Goal: Transaction & Acquisition: Purchase product/service

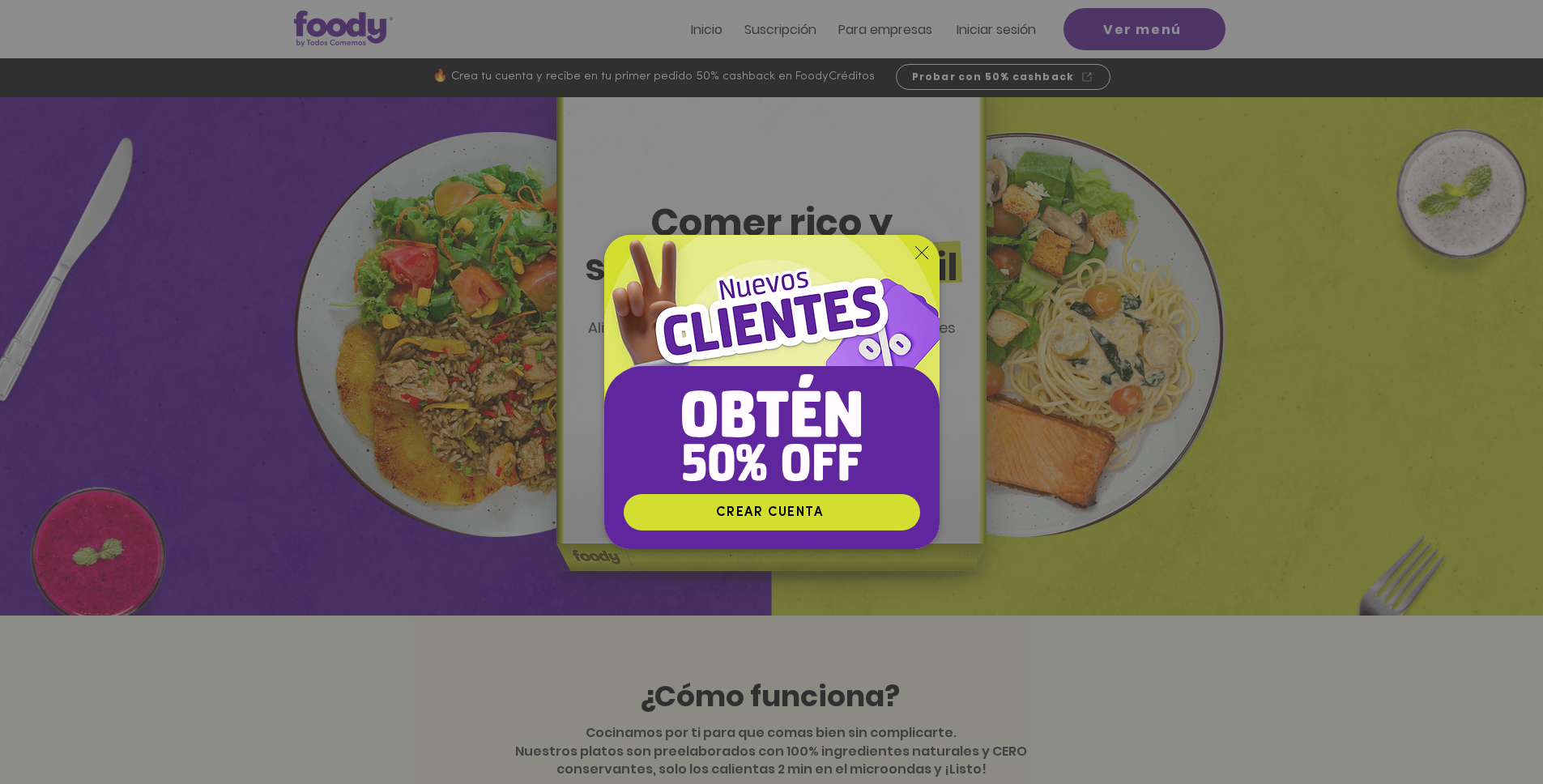
click at [920, 256] on icon "Volver al sitio" at bounding box center [921, 252] width 13 height 13
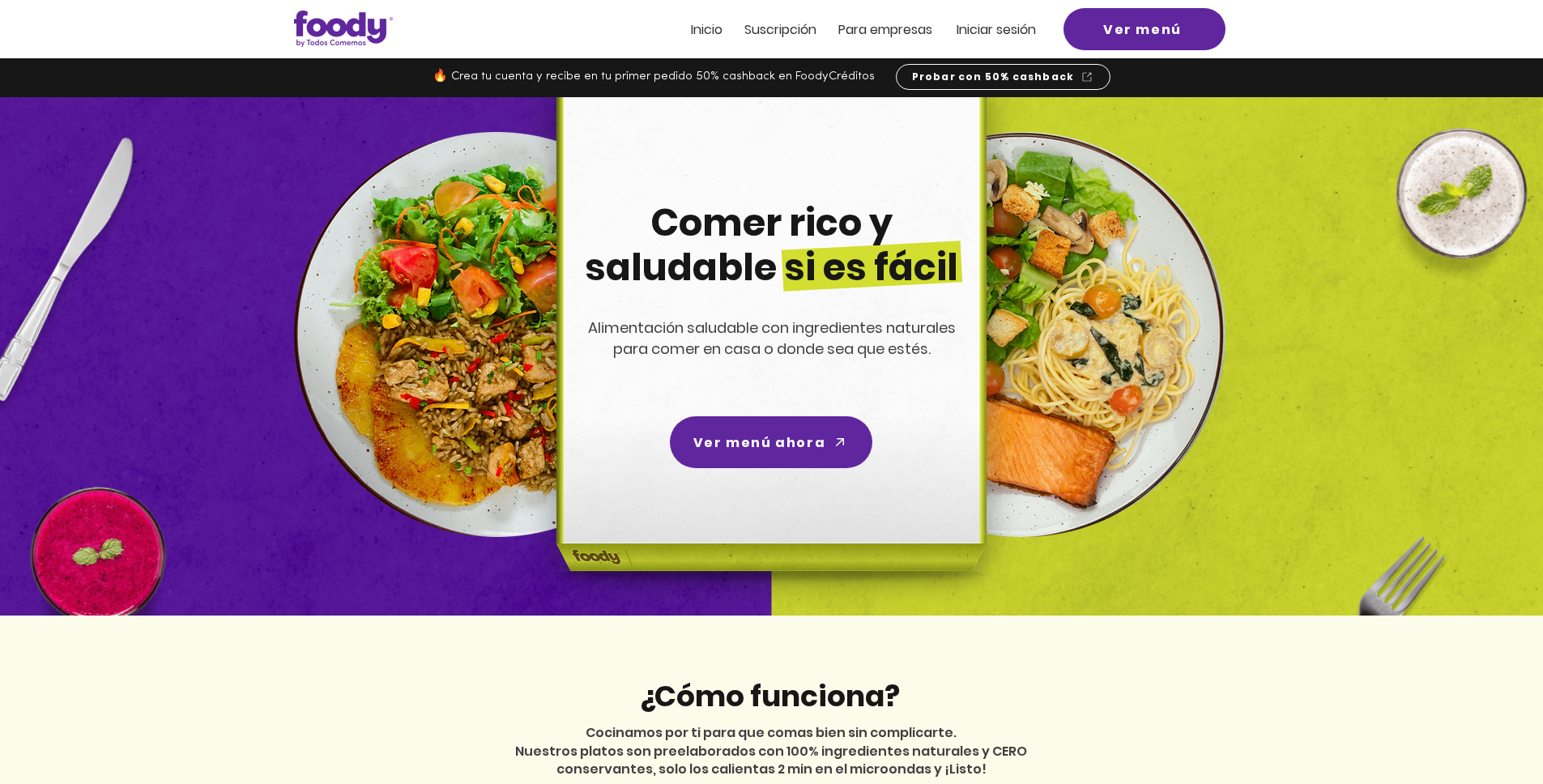
click at [997, 37] on span "Iniciar sesión" at bounding box center [995, 30] width 79 height 19
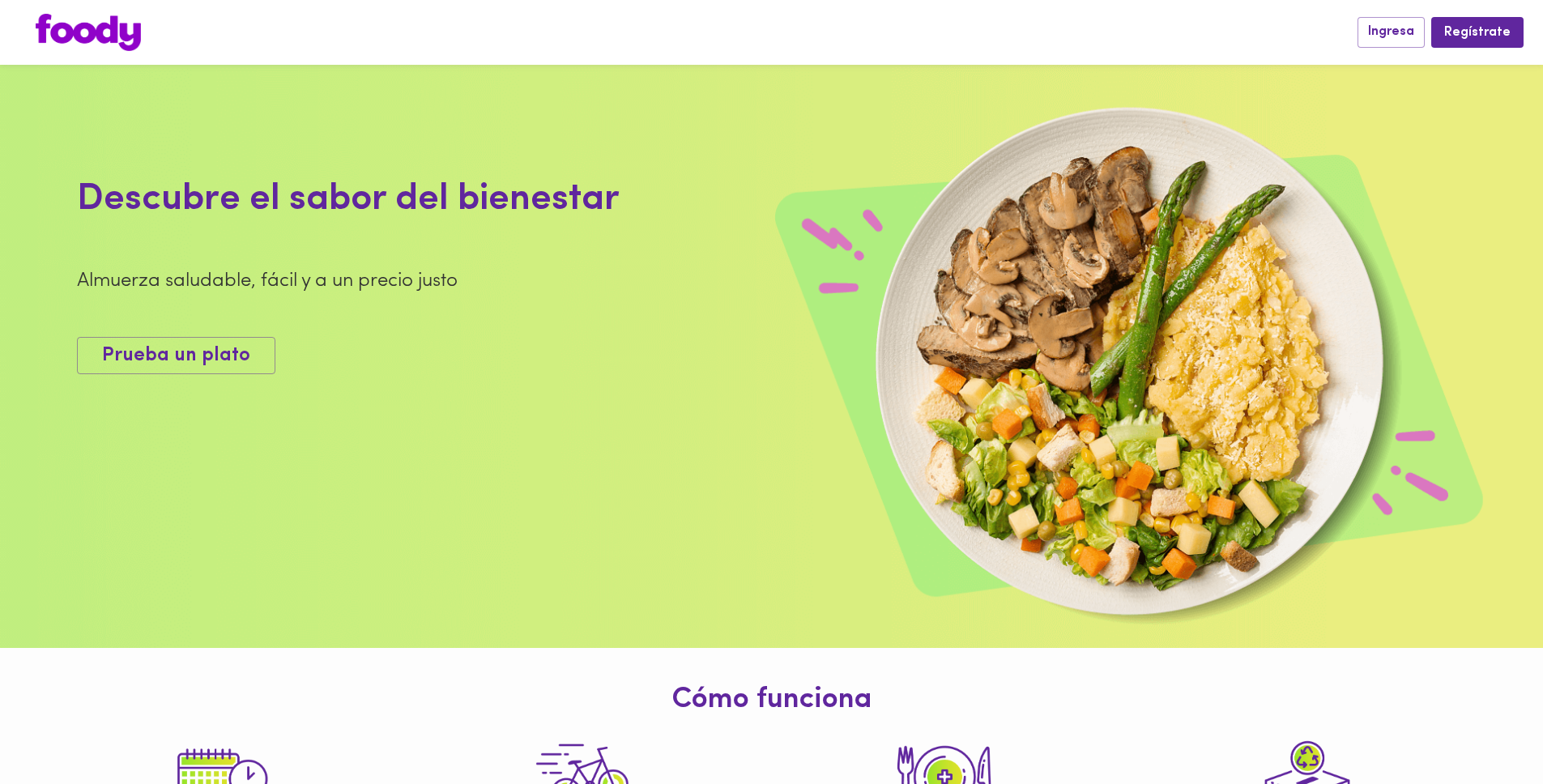
click at [868, 36] on div at bounding box center [689, 32] width 1339 height 37
click at [1420, 28] on button "Ingresa" at bounding box center [1391, 31] width 67 height 30
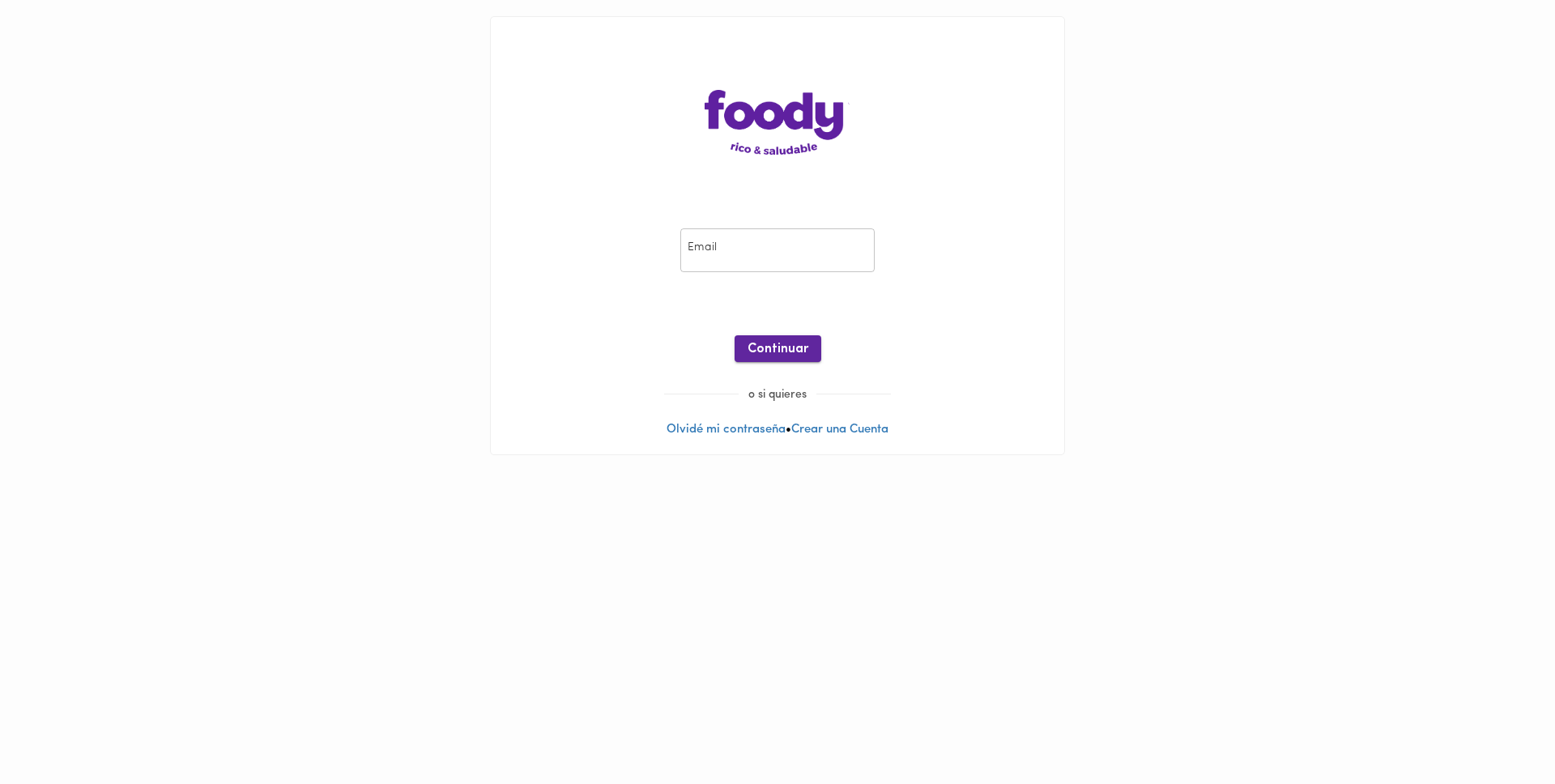
type input "[PERSON_NAME][EMAIL_ADDRESS][PERSON_NAME][DOMAIN_NAME]"
click at [793, 346] on span "Continuar" at bounding box center [778, 349] width 60 height 15
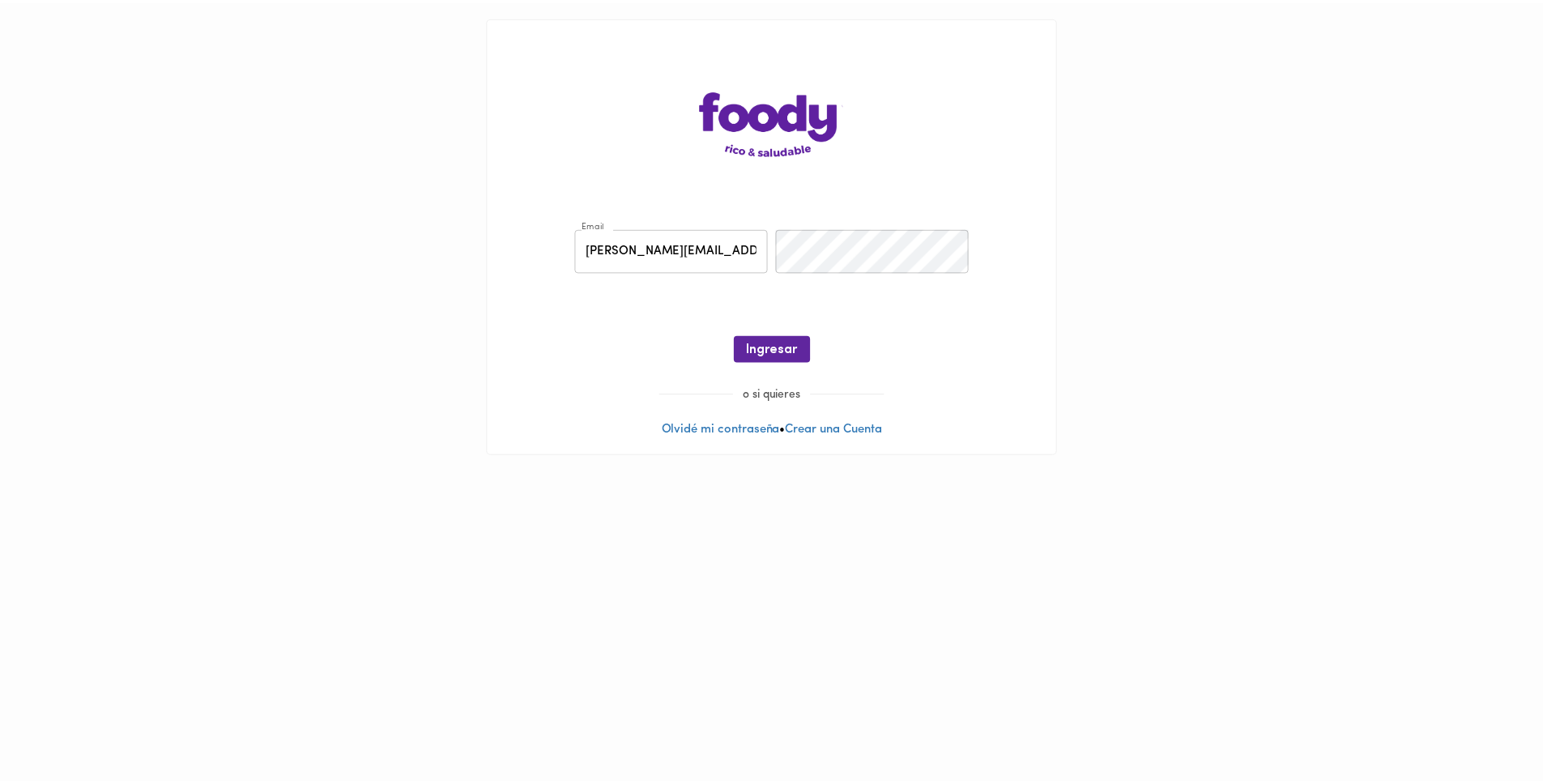
scroll to position [0, 0]
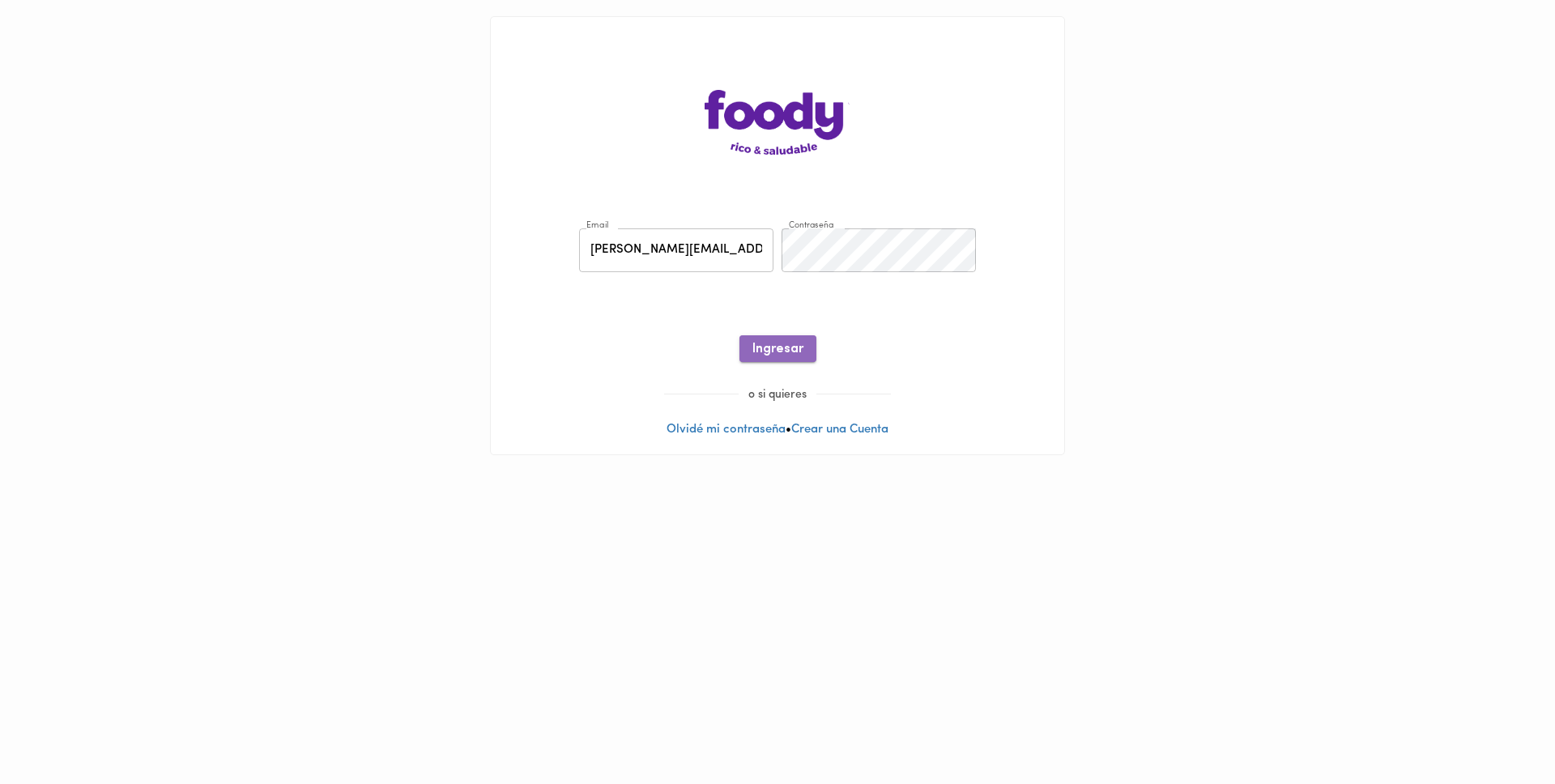
click at [781, 340] on button "Ingresar" at bounding box center [778, 348] width 77 height 26
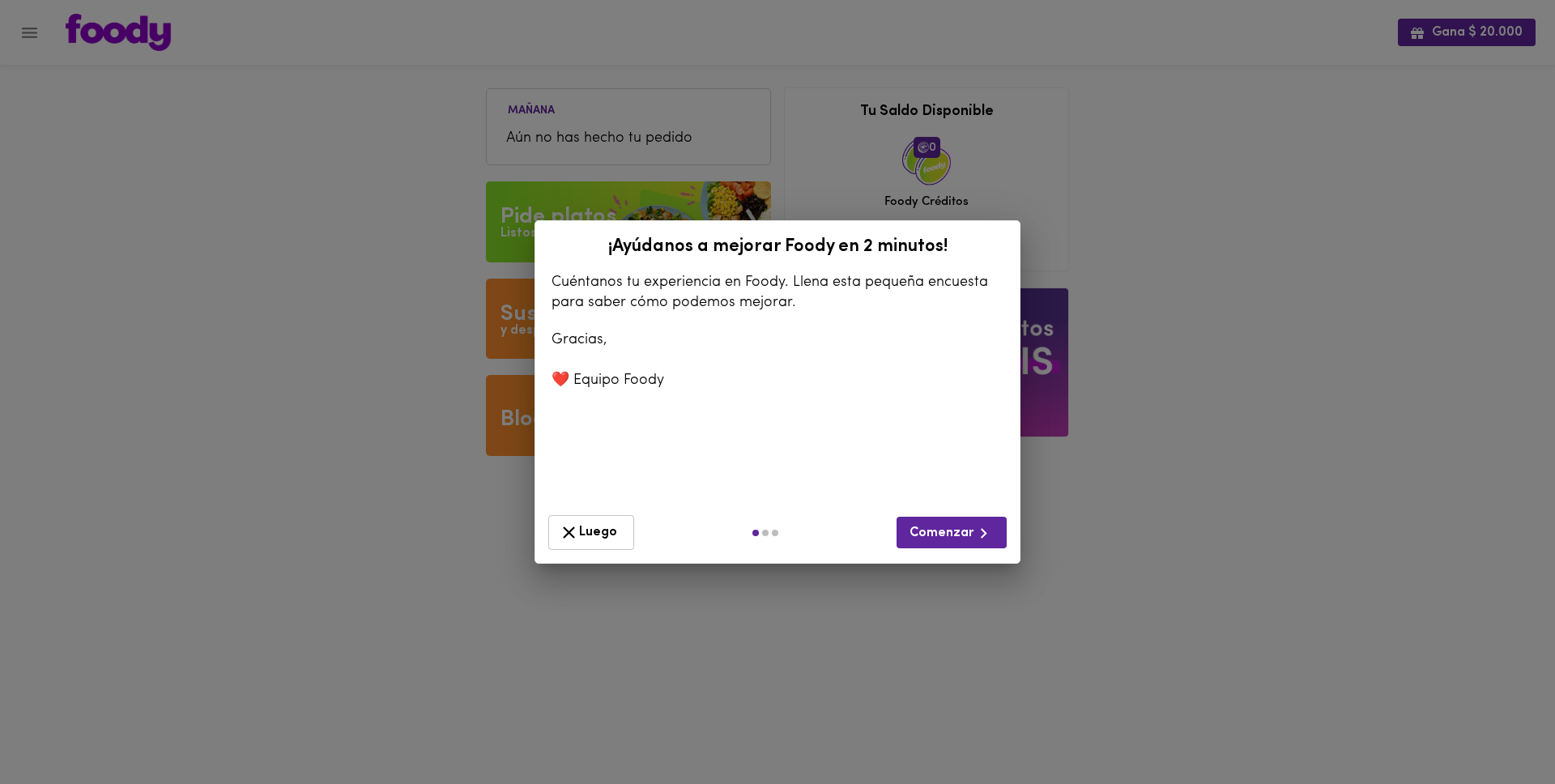
click at [592, 524] on span "Luego" at bounding box center [591, 533] width 65 height 20
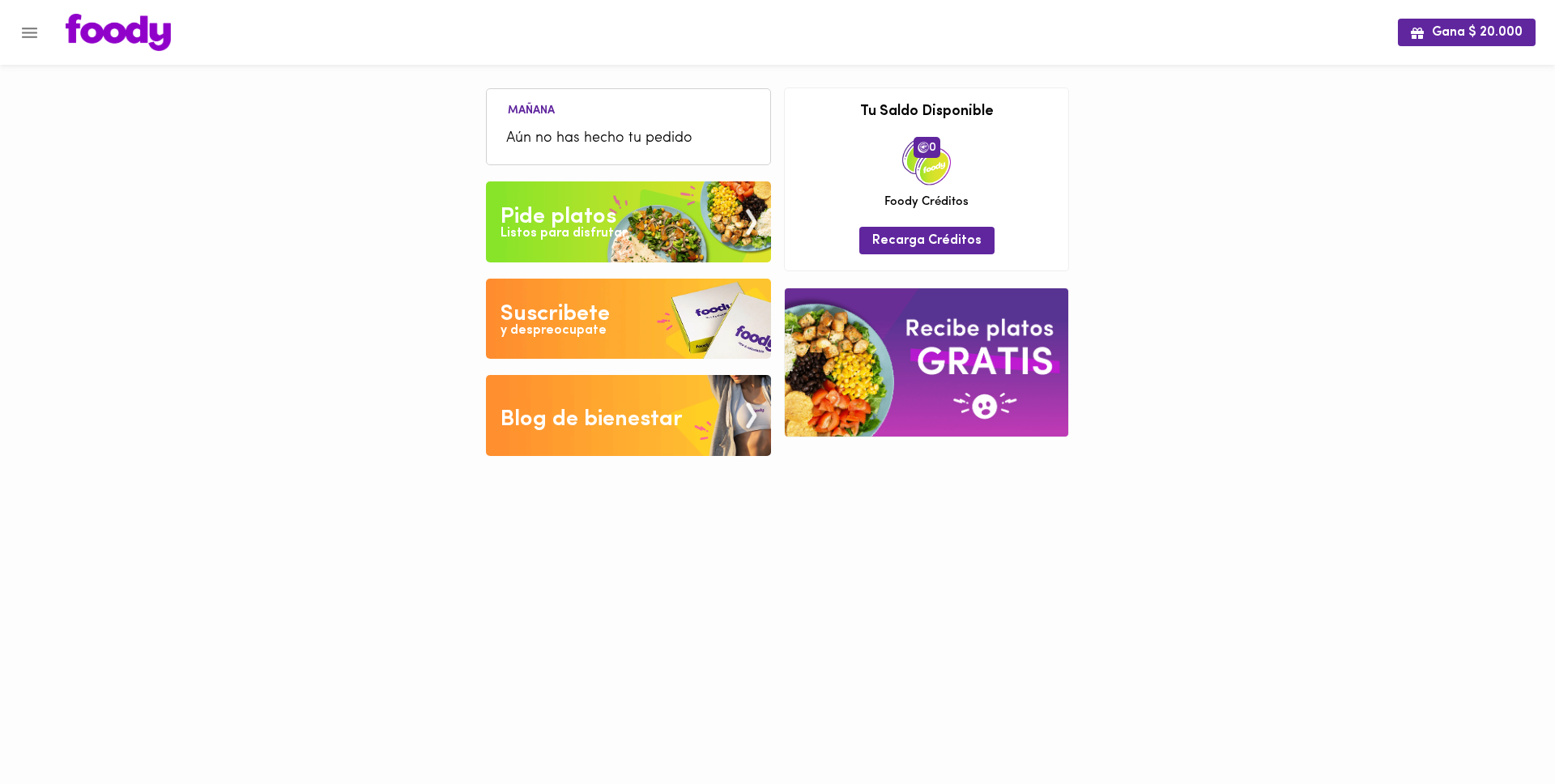
click at [1134, 271] on div "Gana $ 20.000 [DATE] Aún no has hecho tu pedido Tu pago contraentrega por $- es…" at bounding box center [778, 240] width 1555 height 480
click at [605, 235] on div "Listos para disfrutar" at bounding box center [564, 234] width 126 height 19
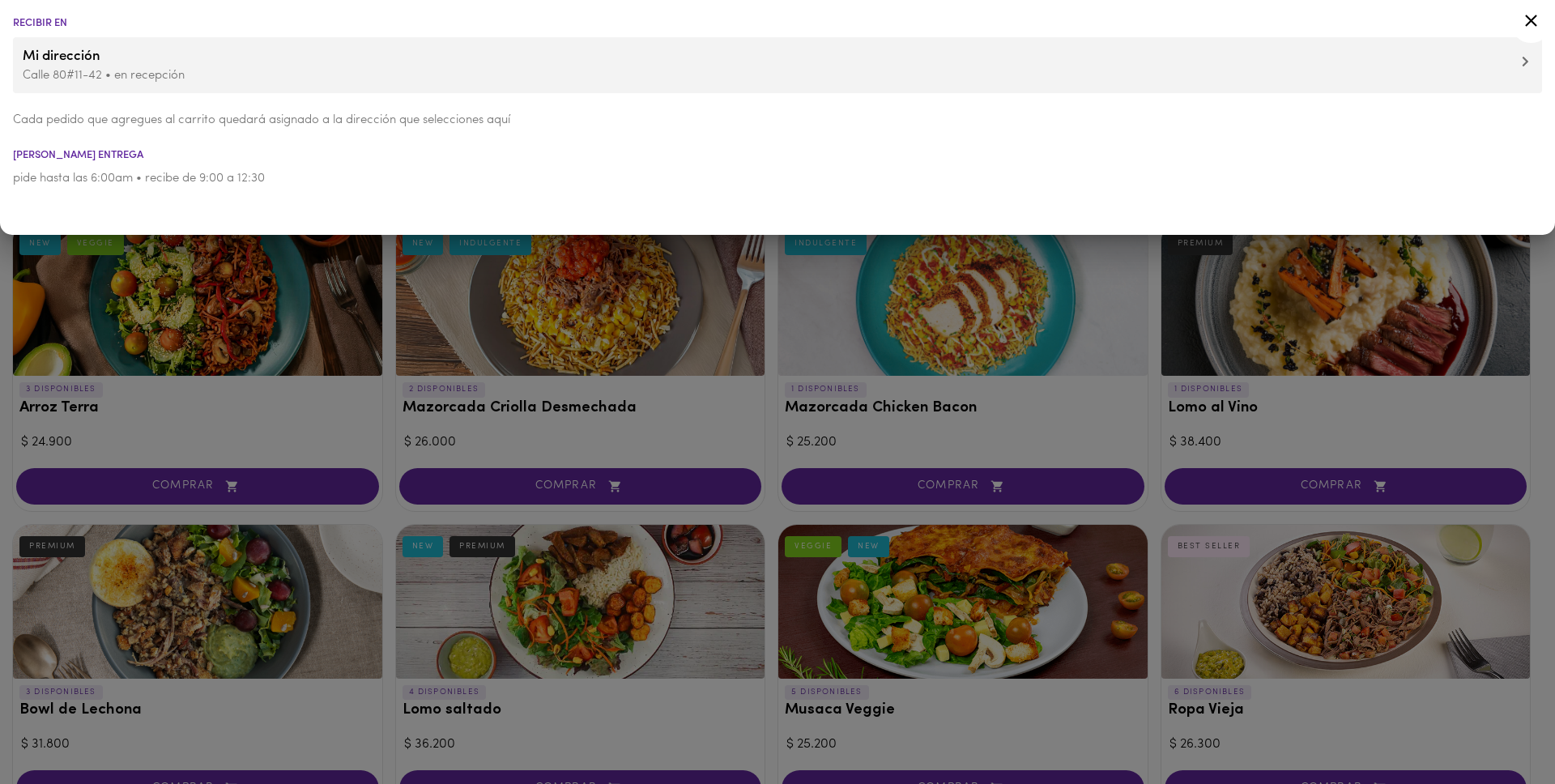
click at [1530, 14] on icon at bounding box center [1532, 20] width 20 height 20
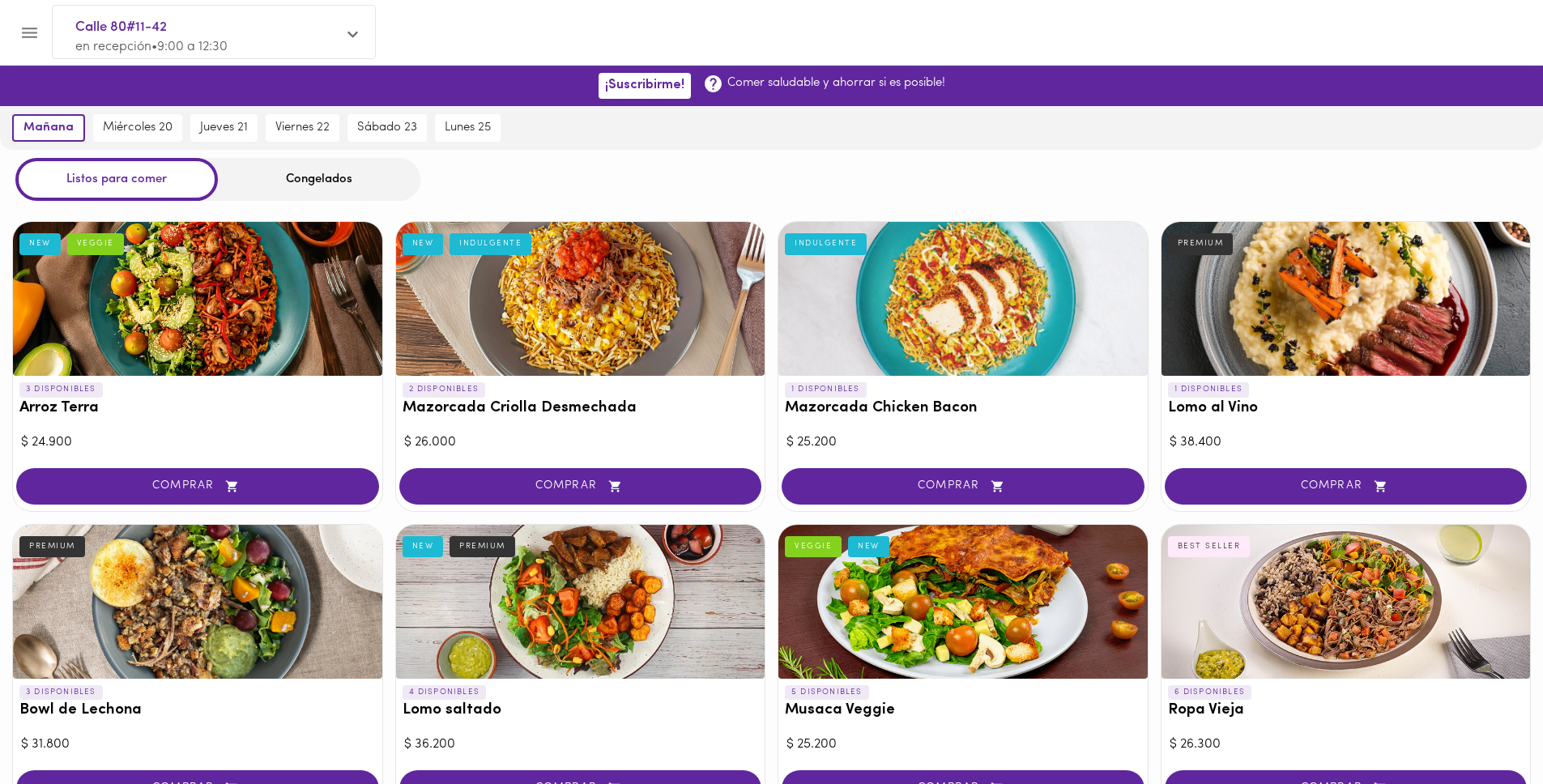
click at [450, 186] on div "Listos para comer Congelados" at bounding box center [772, 180] width 1543 height 43
click at [232, 300] on div at bounding box center [198, 299] width 370 height 154
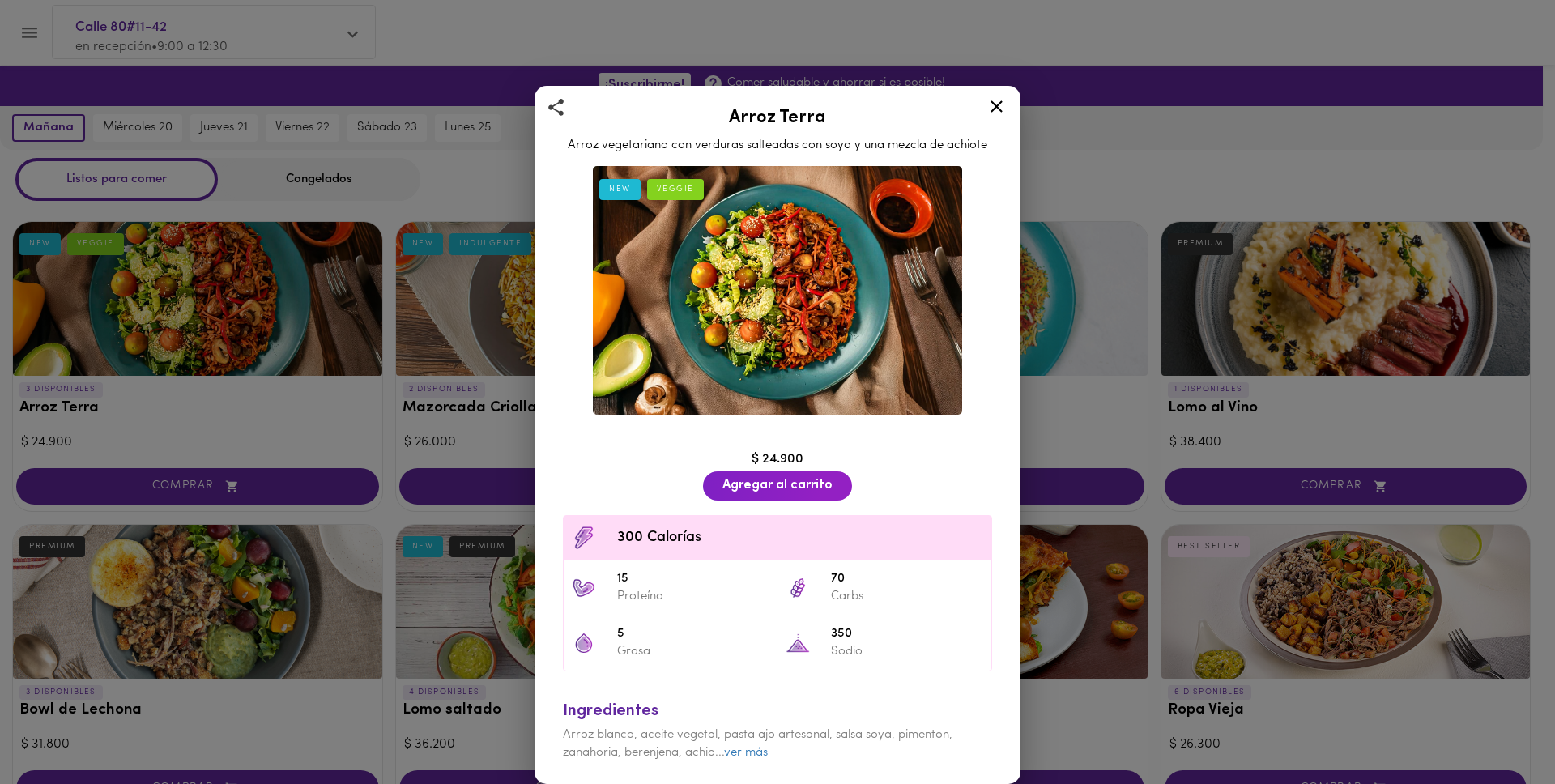
click at [992, 108] on icon at bounding box center [997, 106] width 20 height 20
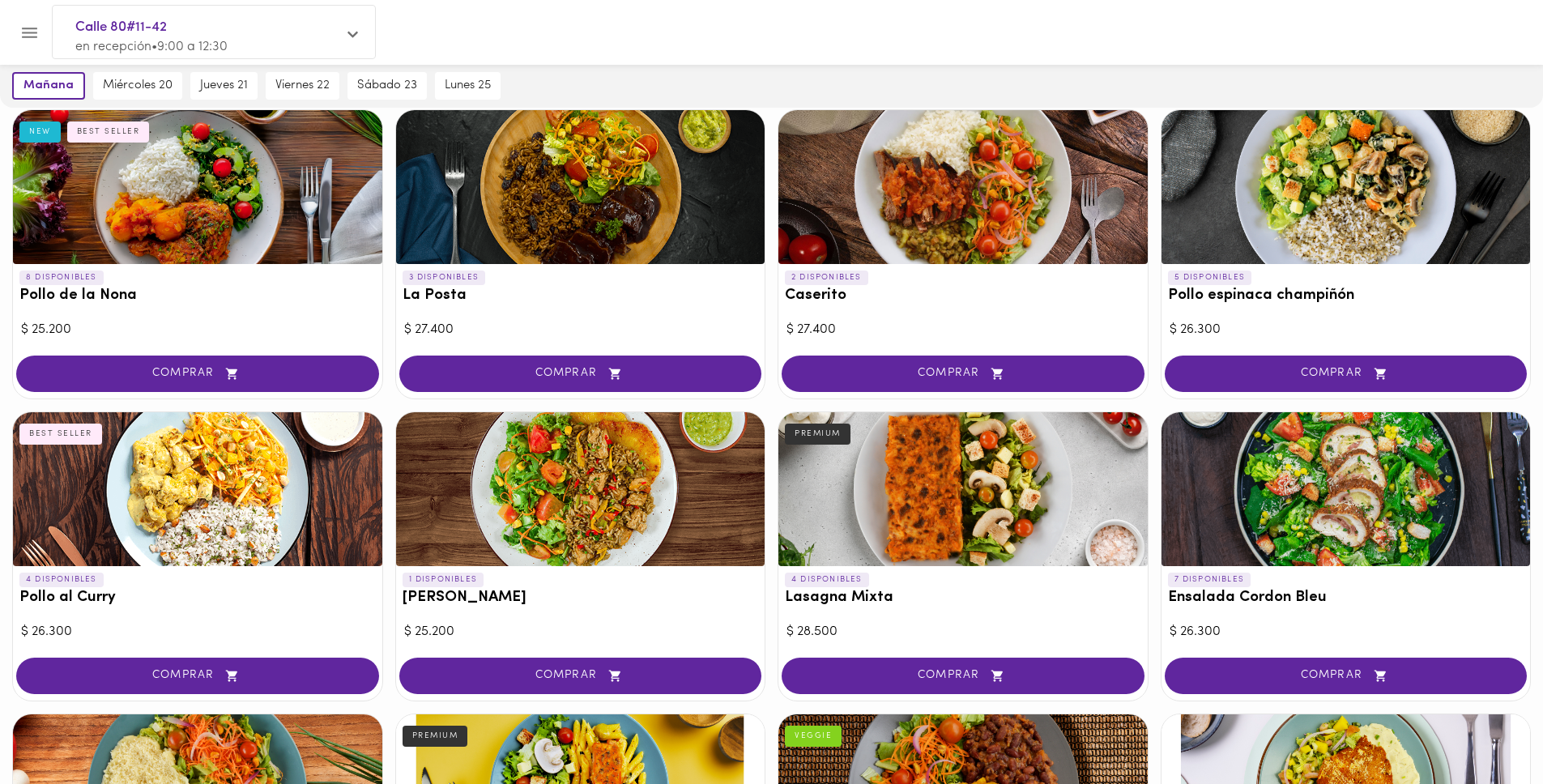
scroll to position [557, 0]
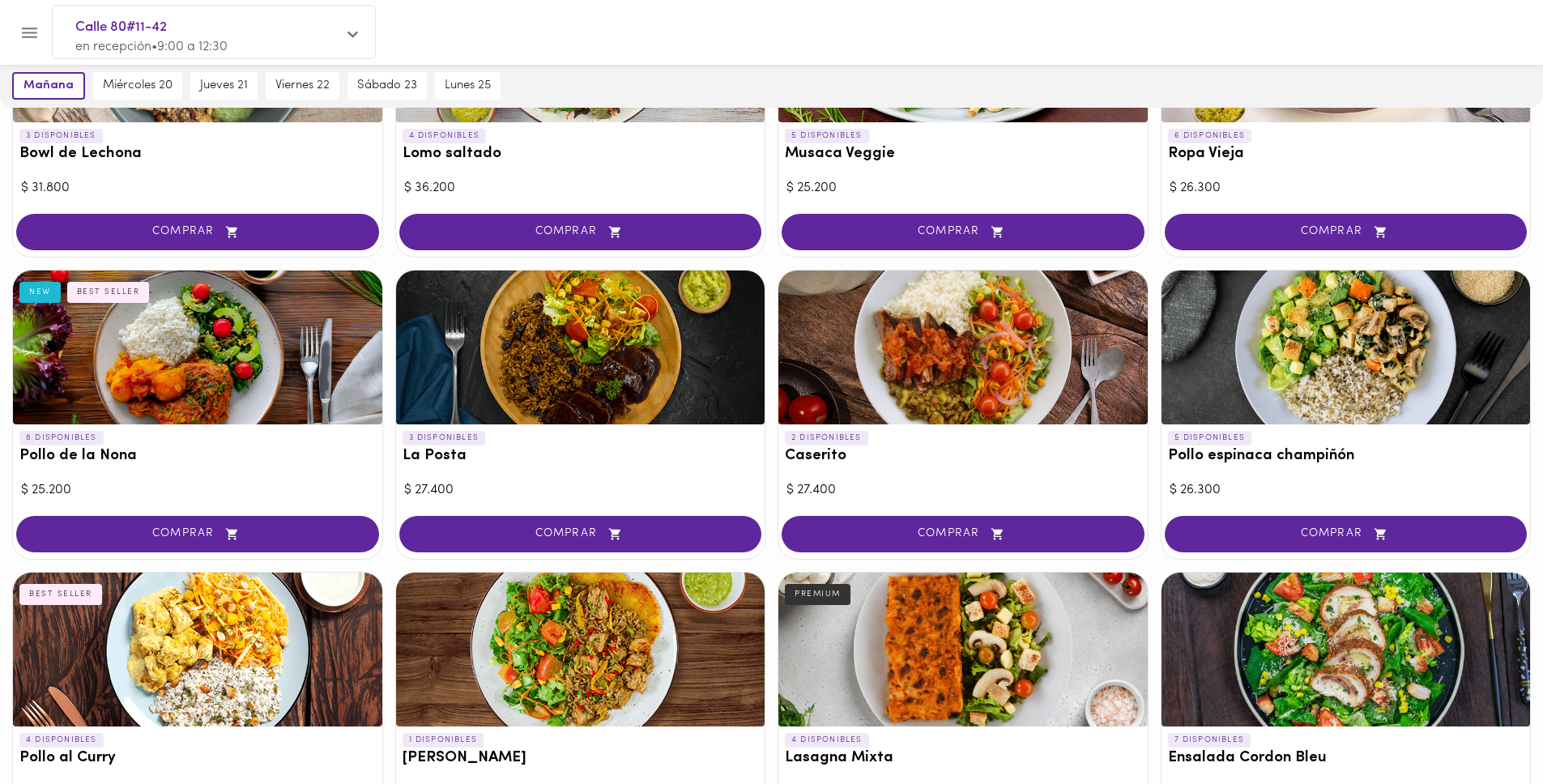
click at [887, 367] on div at bounding box center [963, 347] width 370 height 154
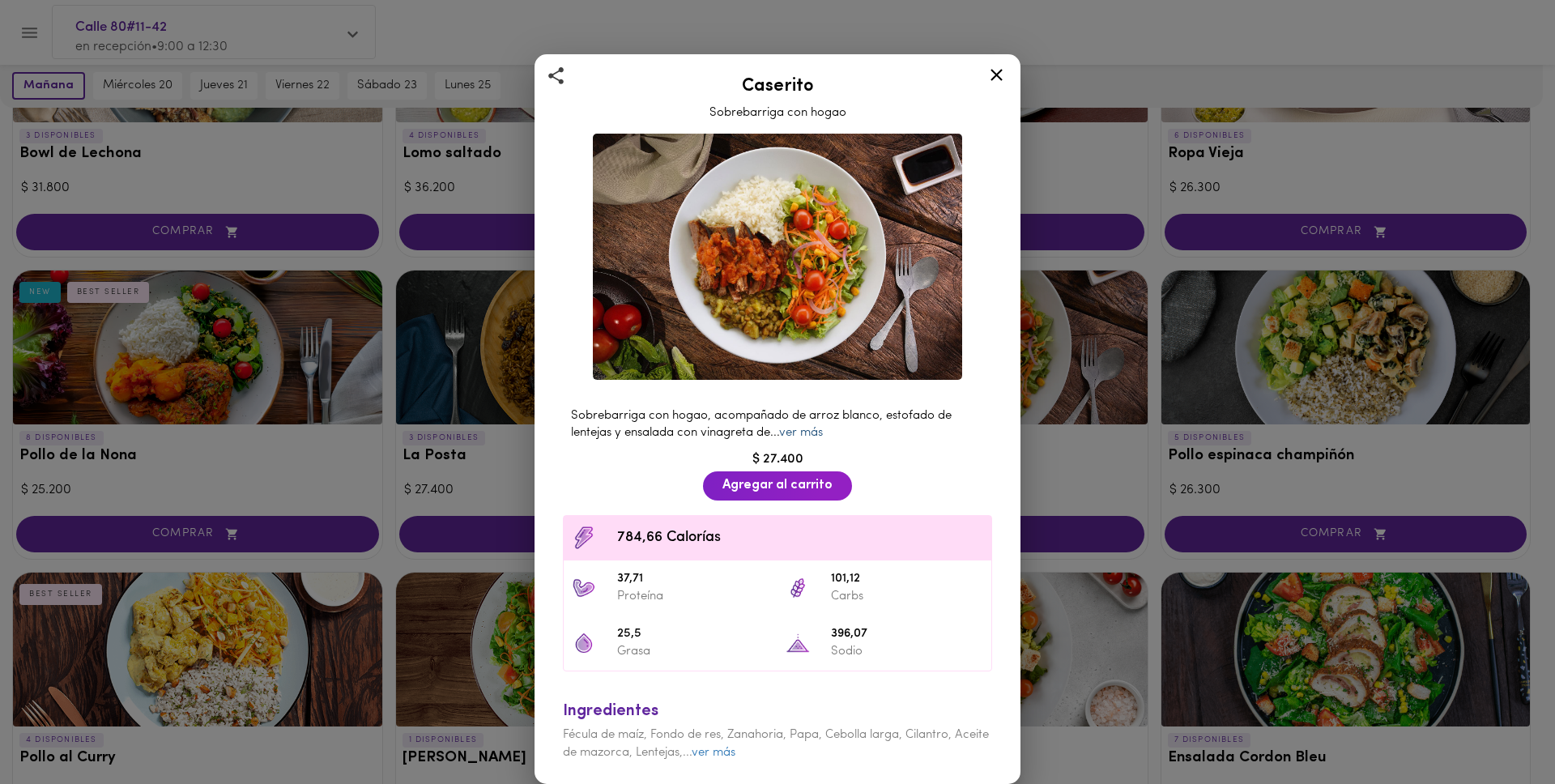
click at [809, 433] on link "ver más" at bounding box center [800, 432] width 43 height 12
click at [990, 79] on icon at bounding box center [997, 75] width 20 height 20
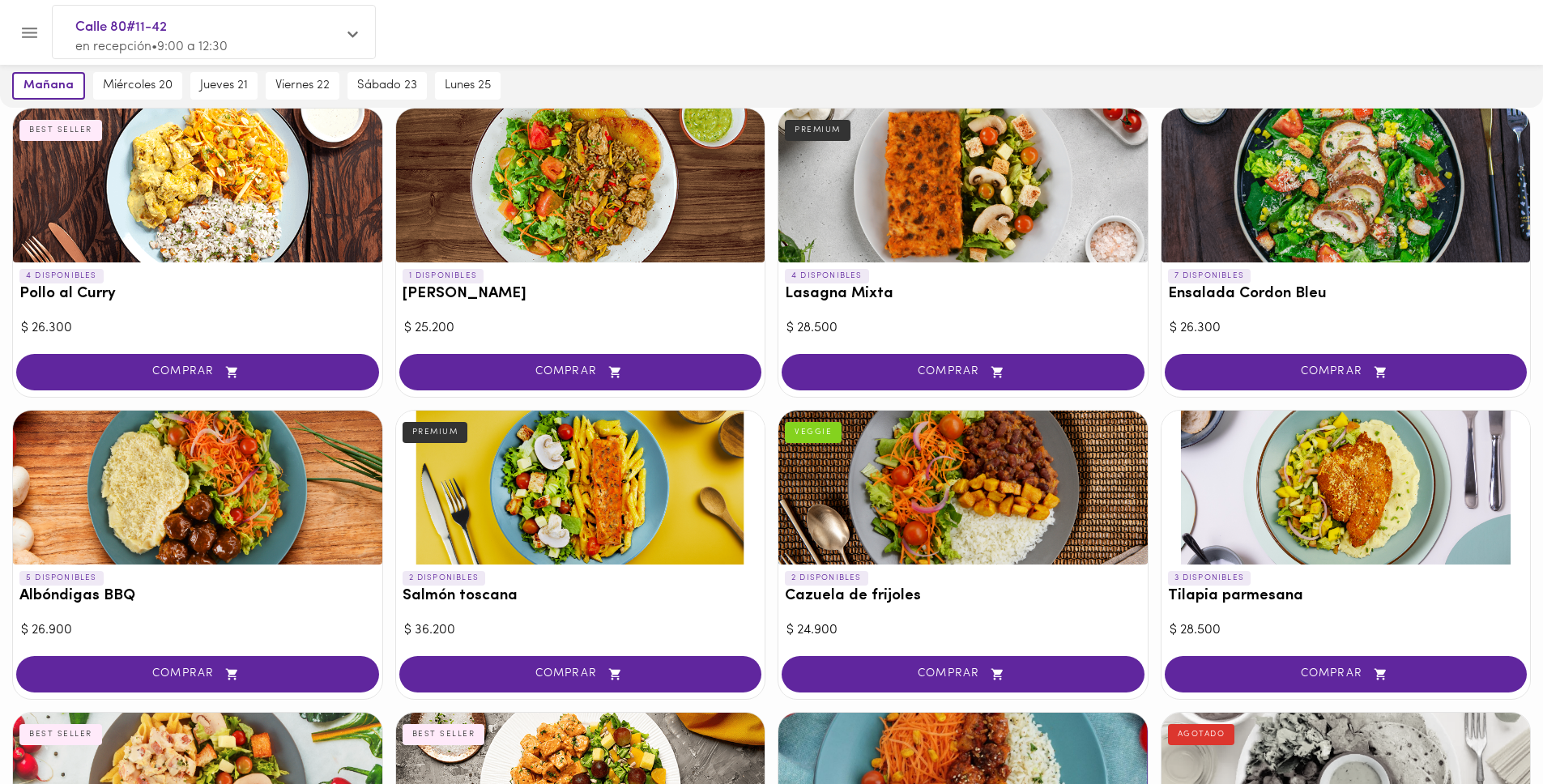
scroll to position [1019, 0]
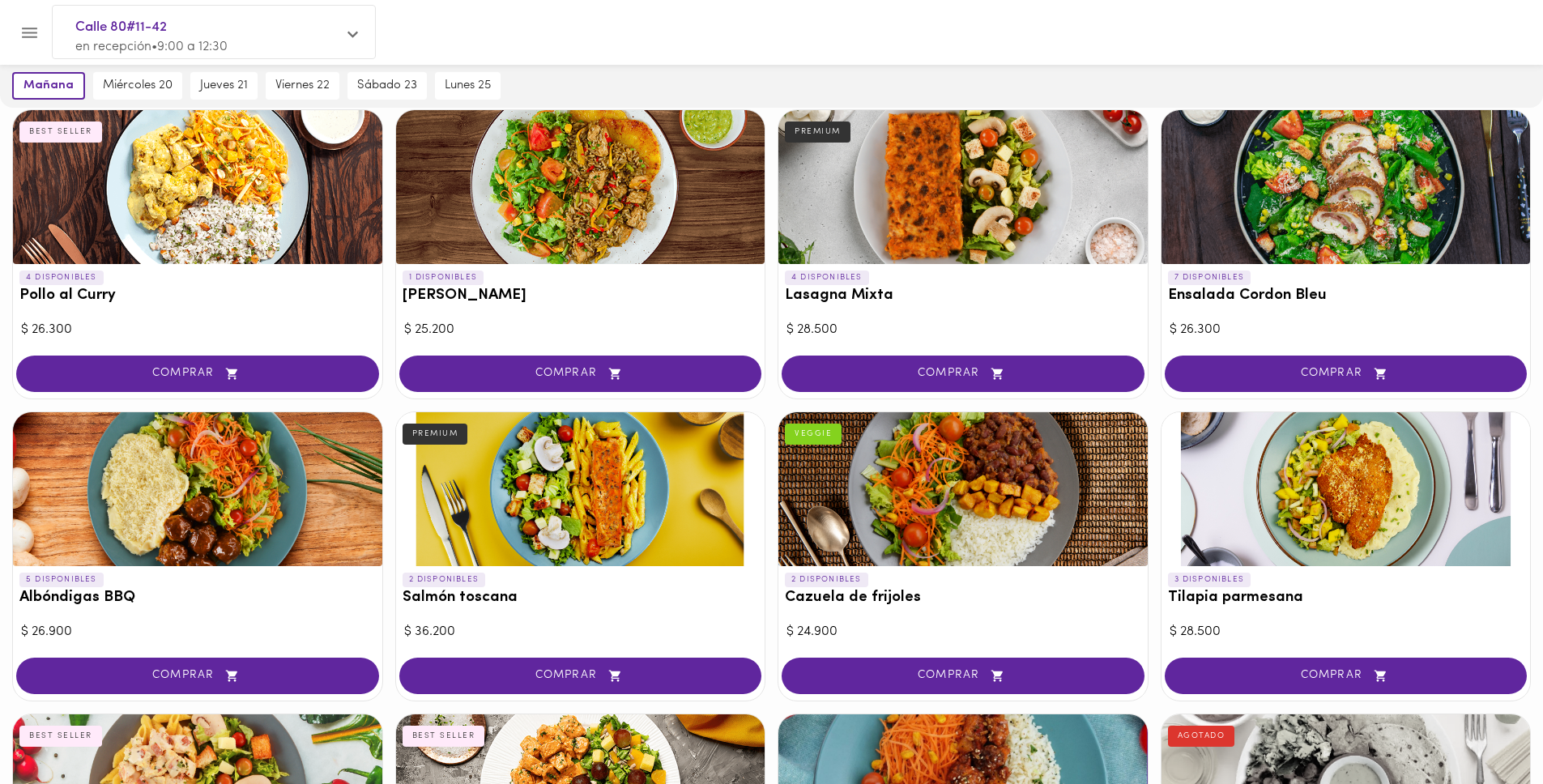
click at [959, 535] on div at bounding box center [963, 489] width 370 height 154
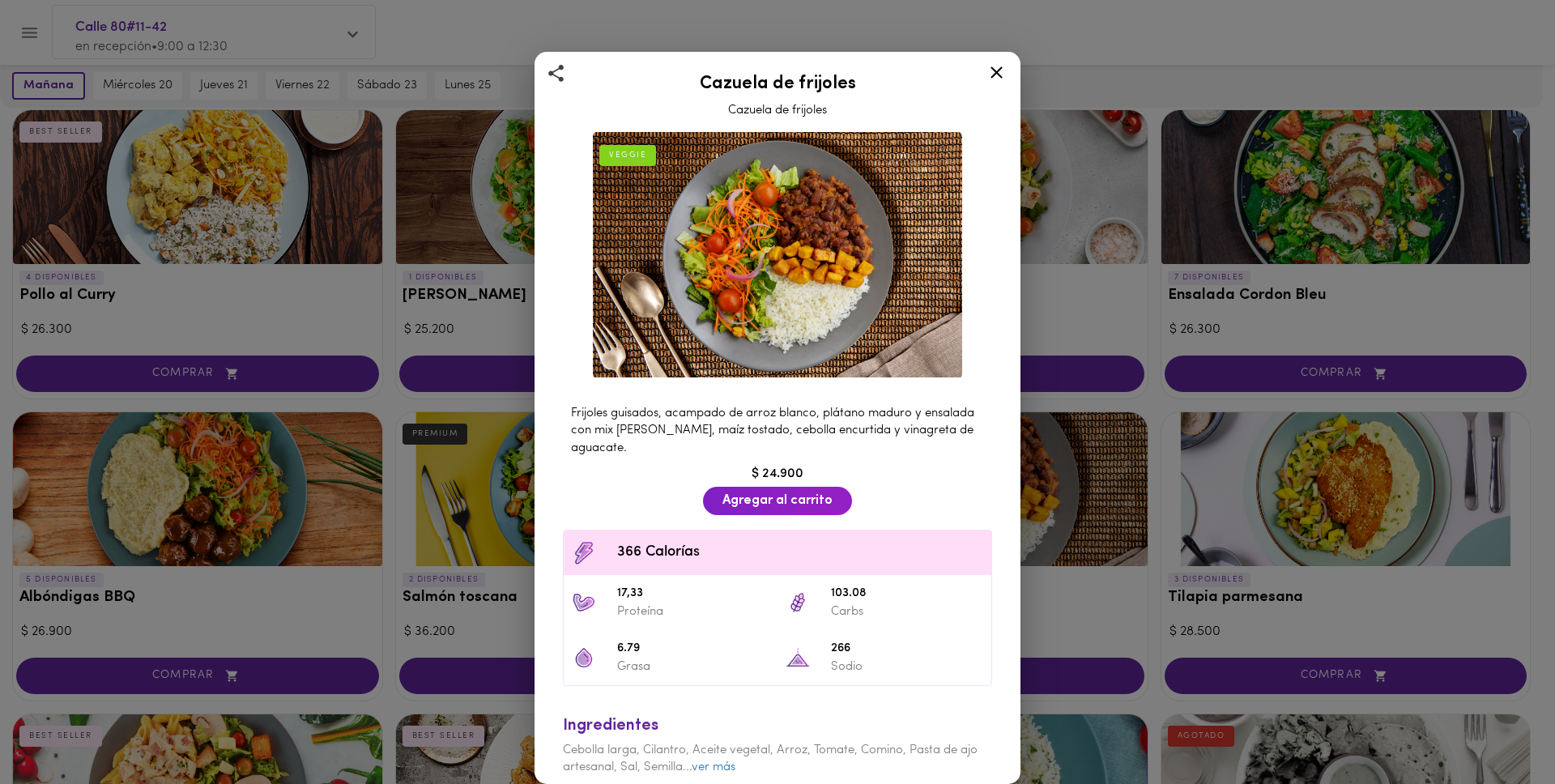
click at [990, 74] on icon at bounding box center [997, 72] width 20 height 20
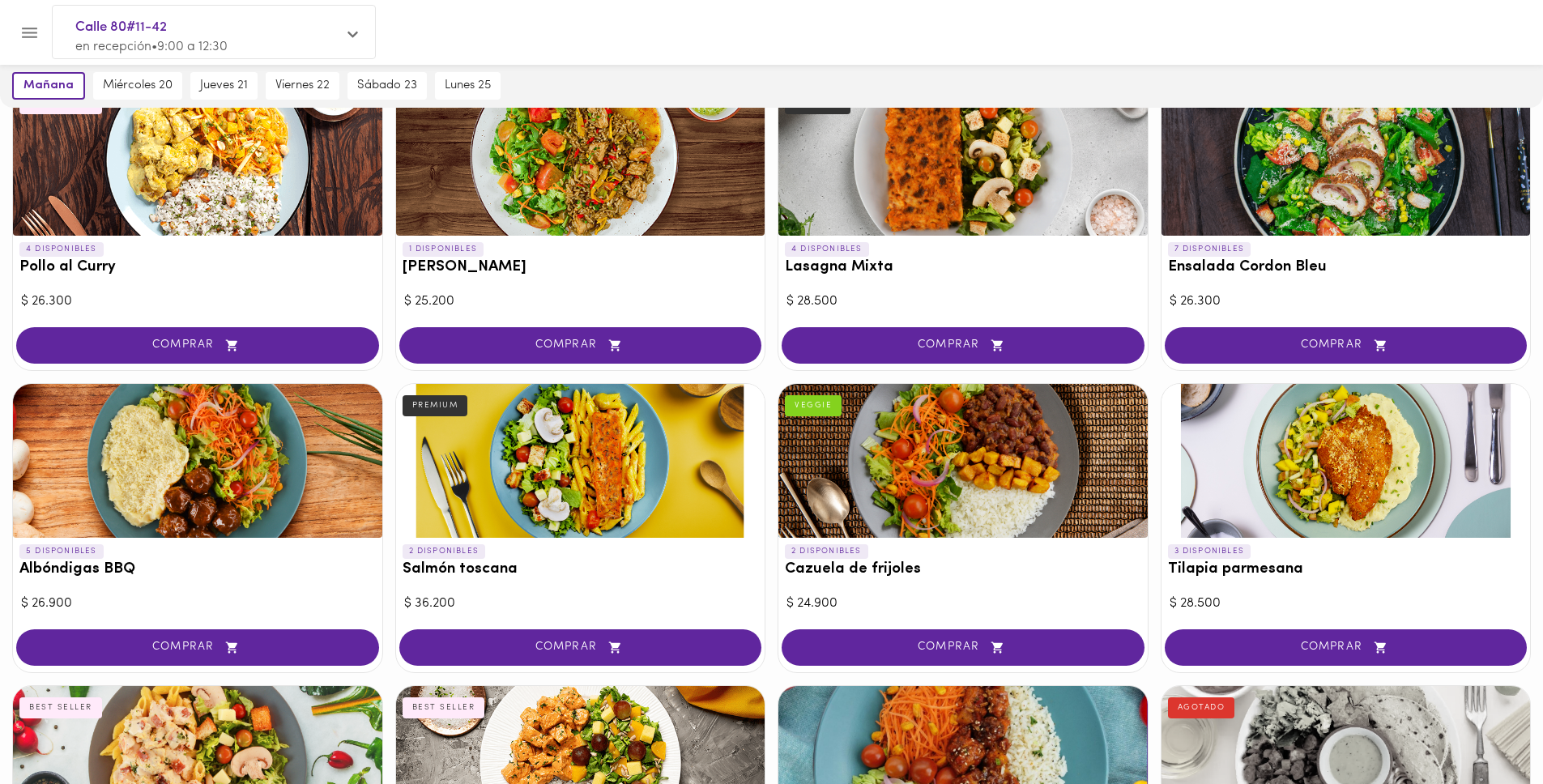
scroll to position [1079, 0]
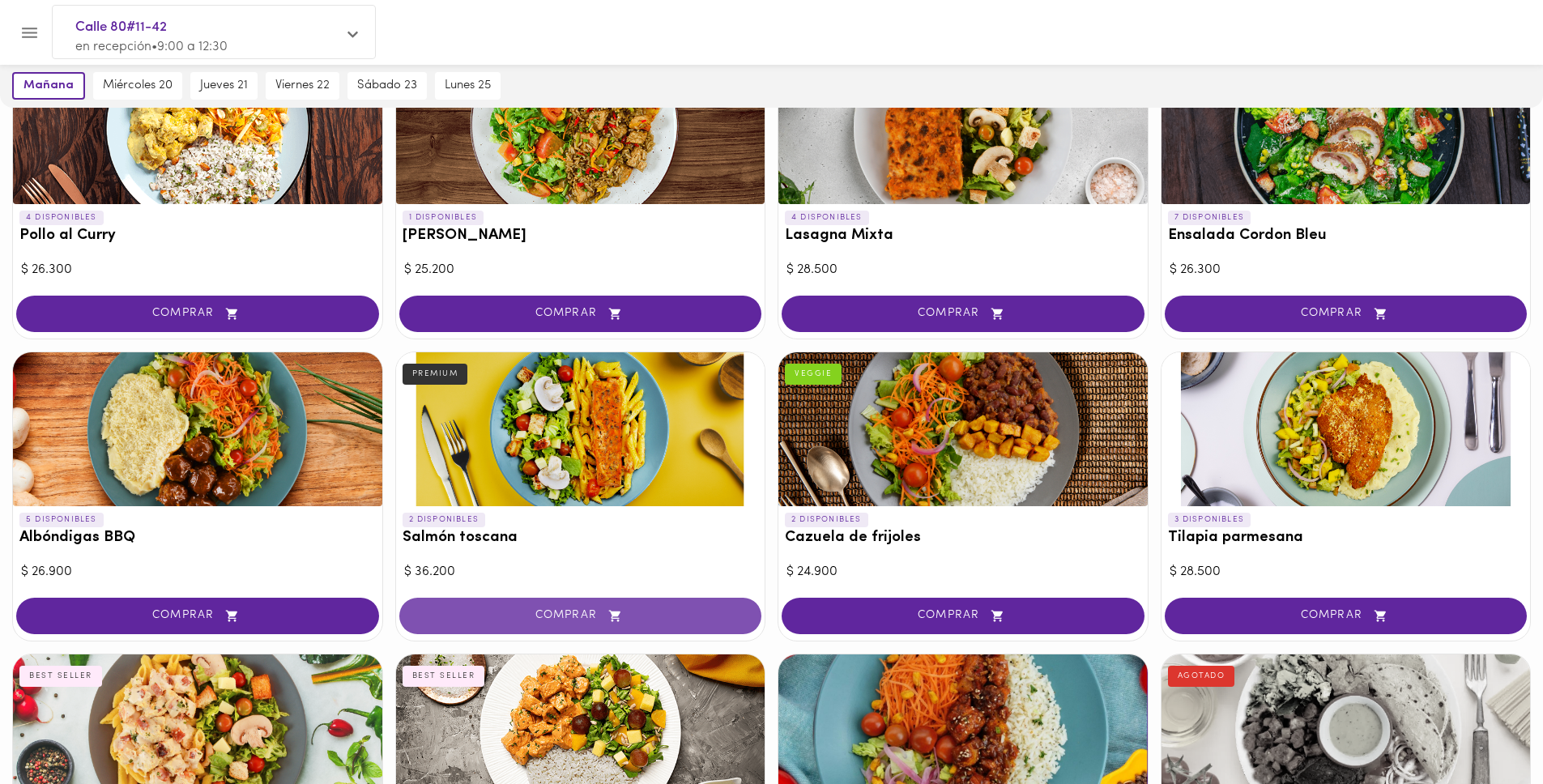
click at [588, 618] on span "COMPRAR" at bounding box center [581, 615] width 323 height 14
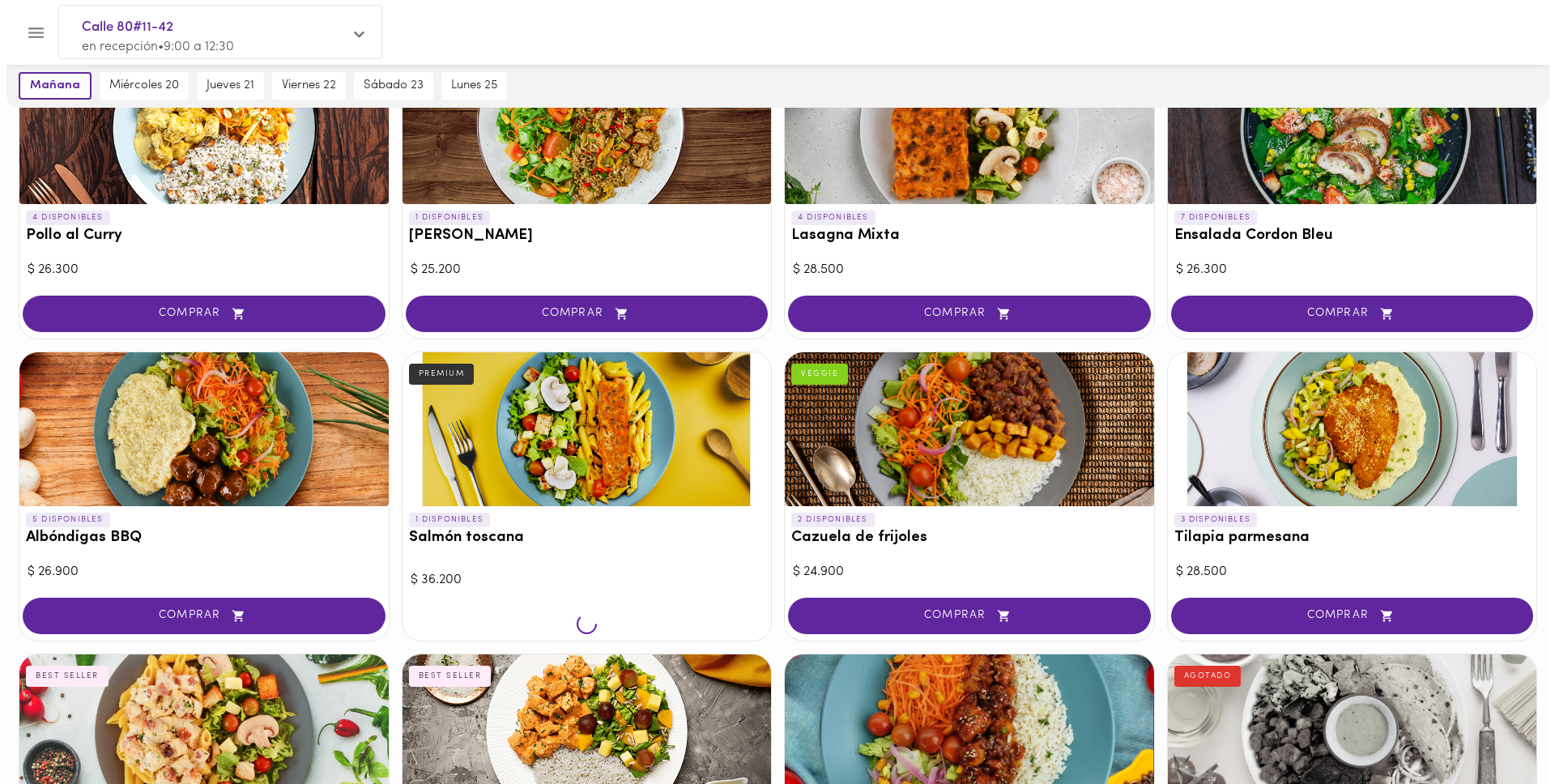
scroll to position [1079, 0]
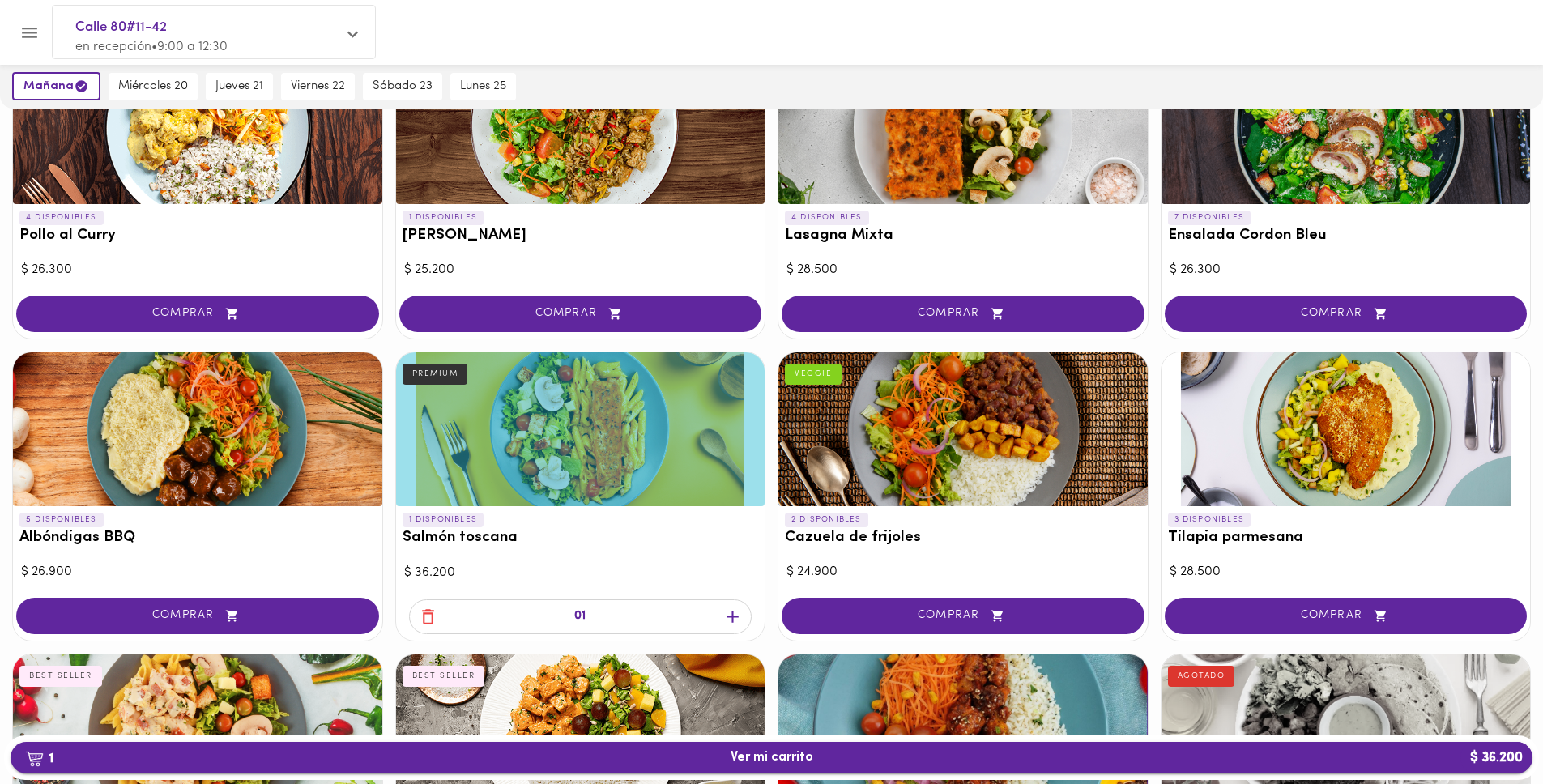
click at [848, 750] on span "1 Ver mi carrito $ 36.200" at bounding box center [772, 758] width 1496 height 15
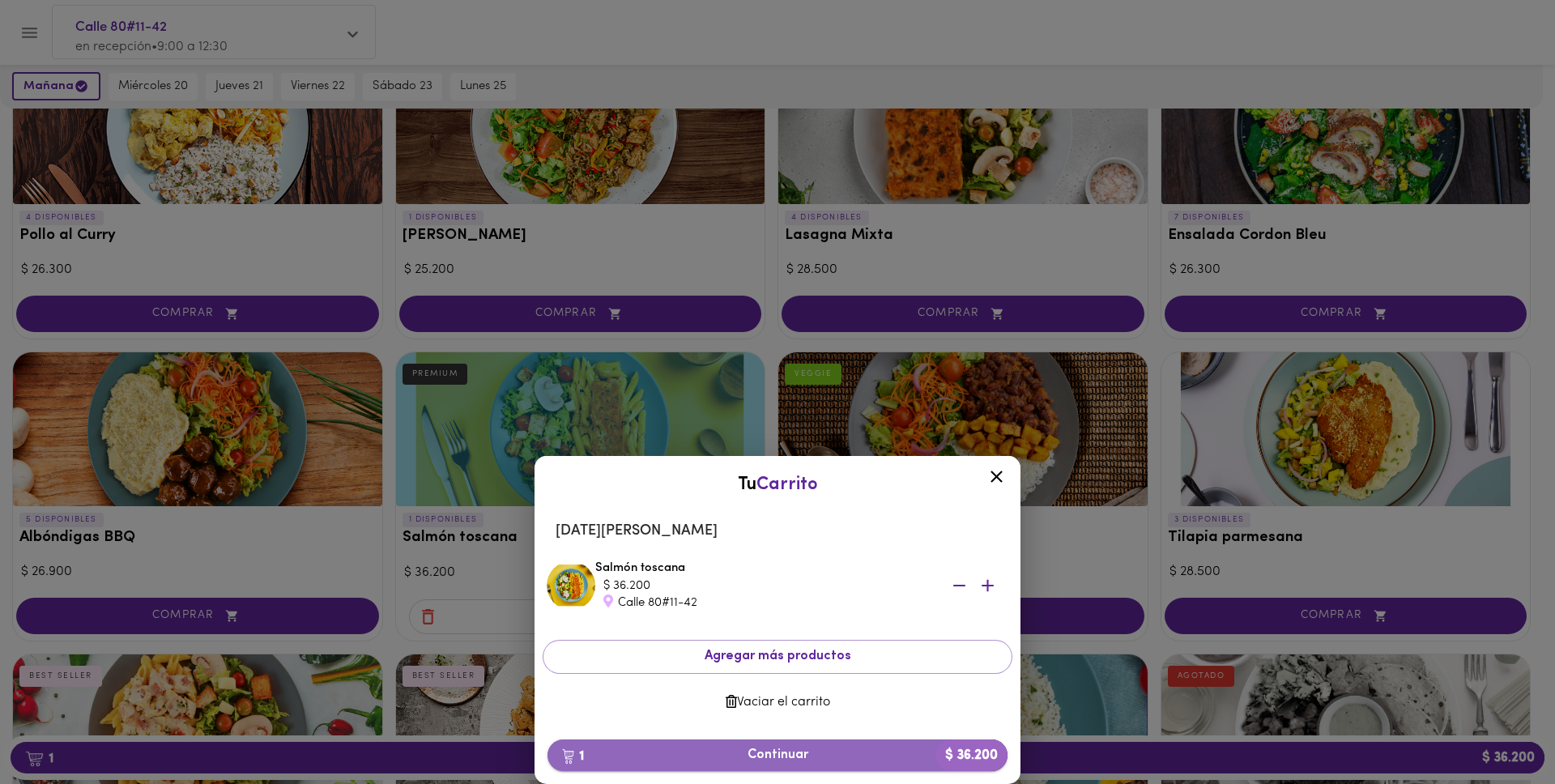
click at [817, 750] on span "1 Continuar $ 36.200" at bounding box center [778, 755] width 434 height 15
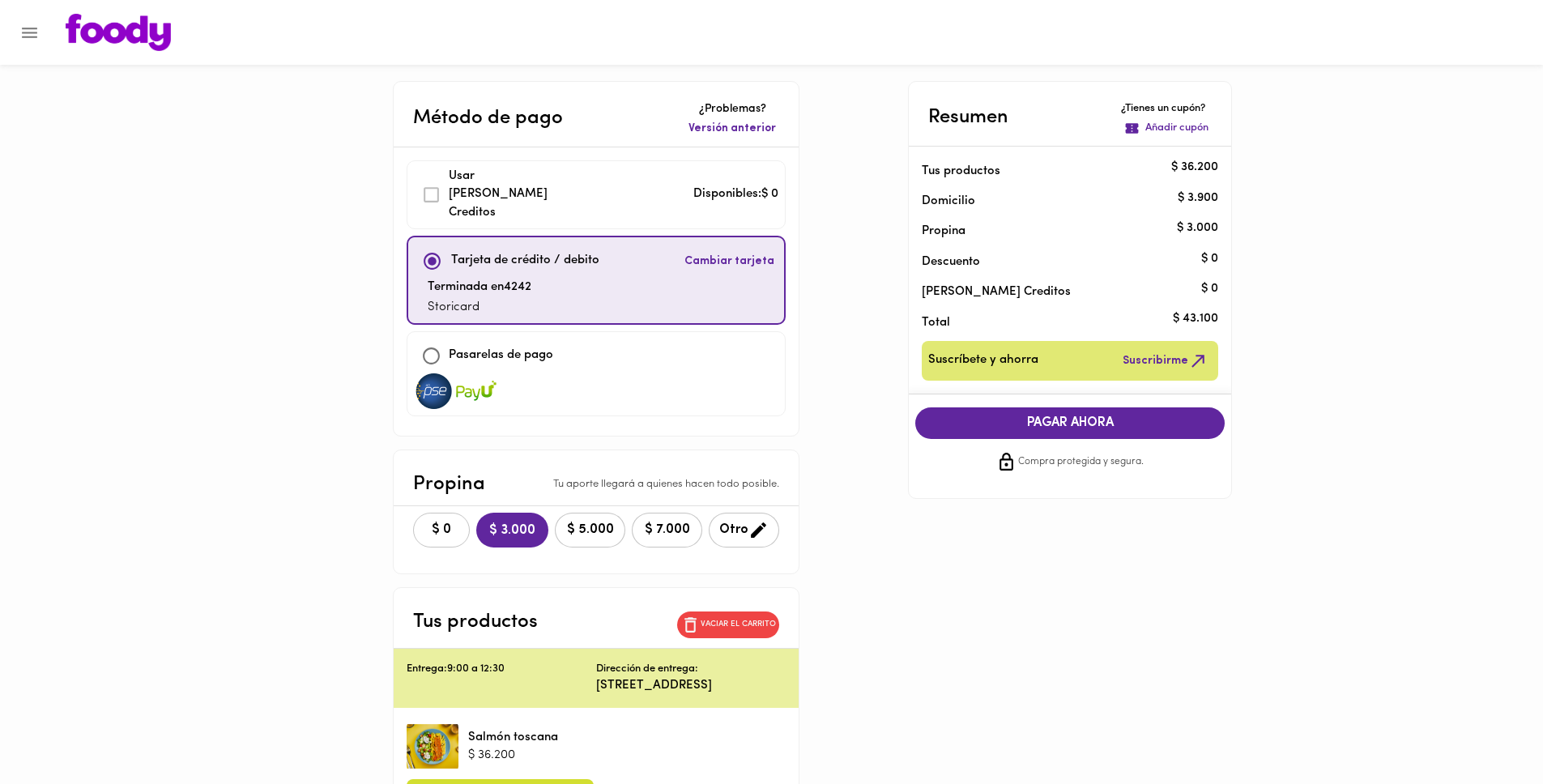
click at [413, 521] on button "$ 0" at bounding box center [441, 529] width 57 height 35
click at [1056, 426] on span "PAGAR AHORA" at bounding box center [1070, 423] width 277 height 15
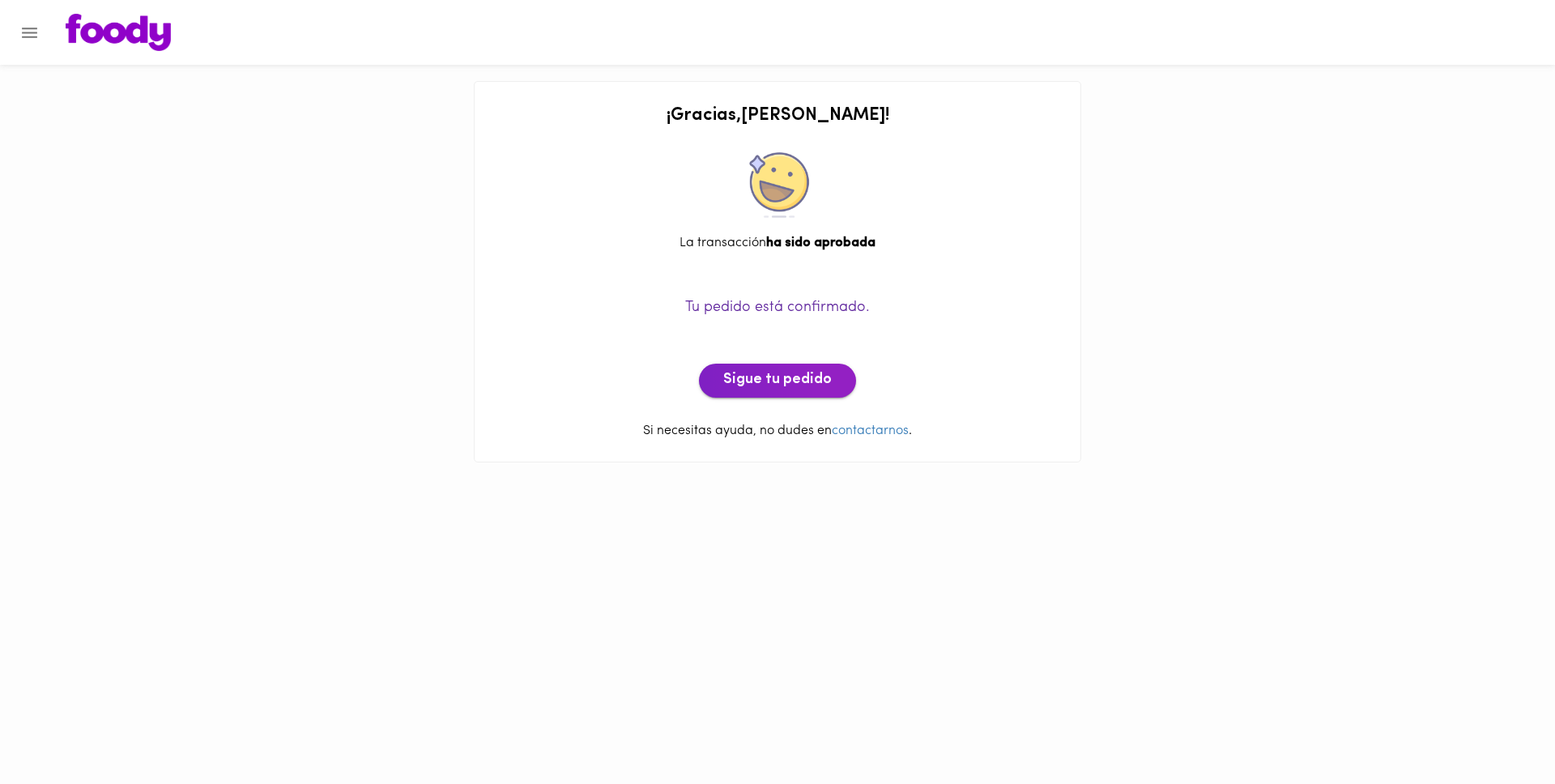
click at [798, 379] on span "Sigue tu pedido" at bounding box center [778, 381] width 108 height 18
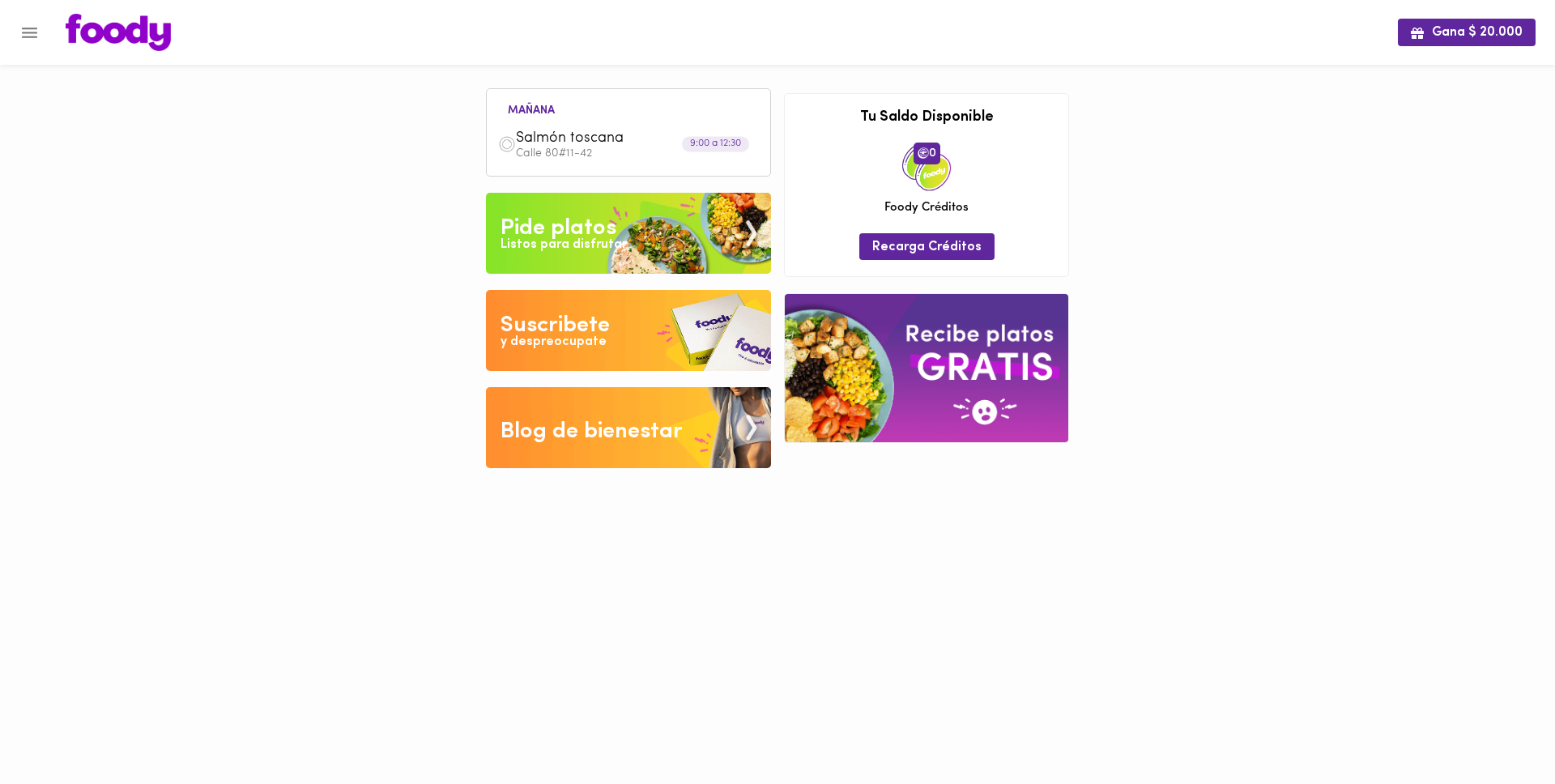
click at [1043, 492] on html "Gana $ 20.000 [DATE] Salmón toscana Calle 80#11-42 9:00 a 12:30 Tu pago contrae…" at bounding box center [778, 246] width 1555 height 492
